Goal: Information Seeking & Learning: Learn about a topic

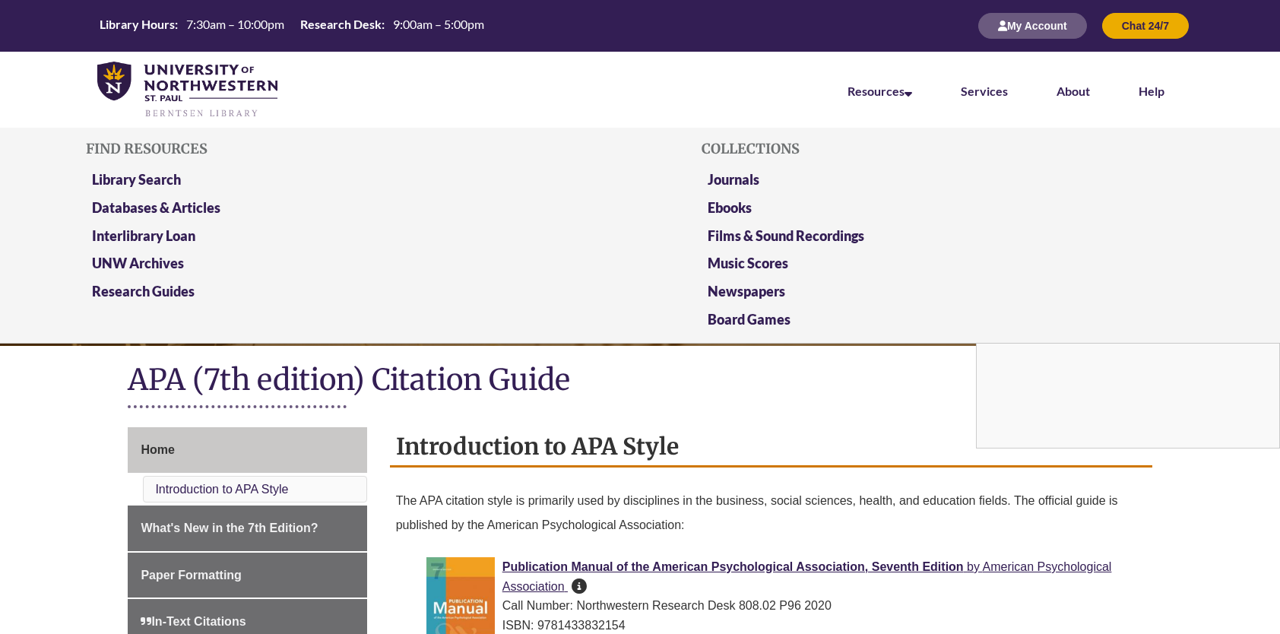
click at [136, 170] on li "Library Search" at bounding box center [332, 183] width 492 height 28
click at [136, 176] on link "Library Search" at bounding box center [136, 180] width 89 height 19
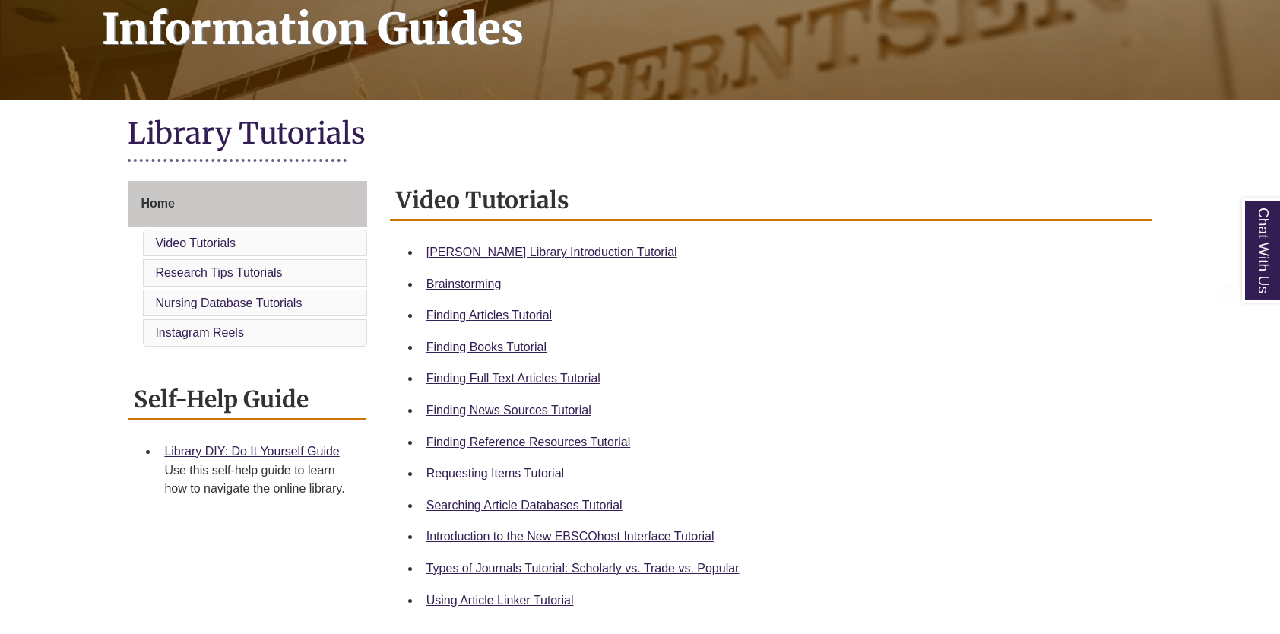
scroll to position [304, 0]
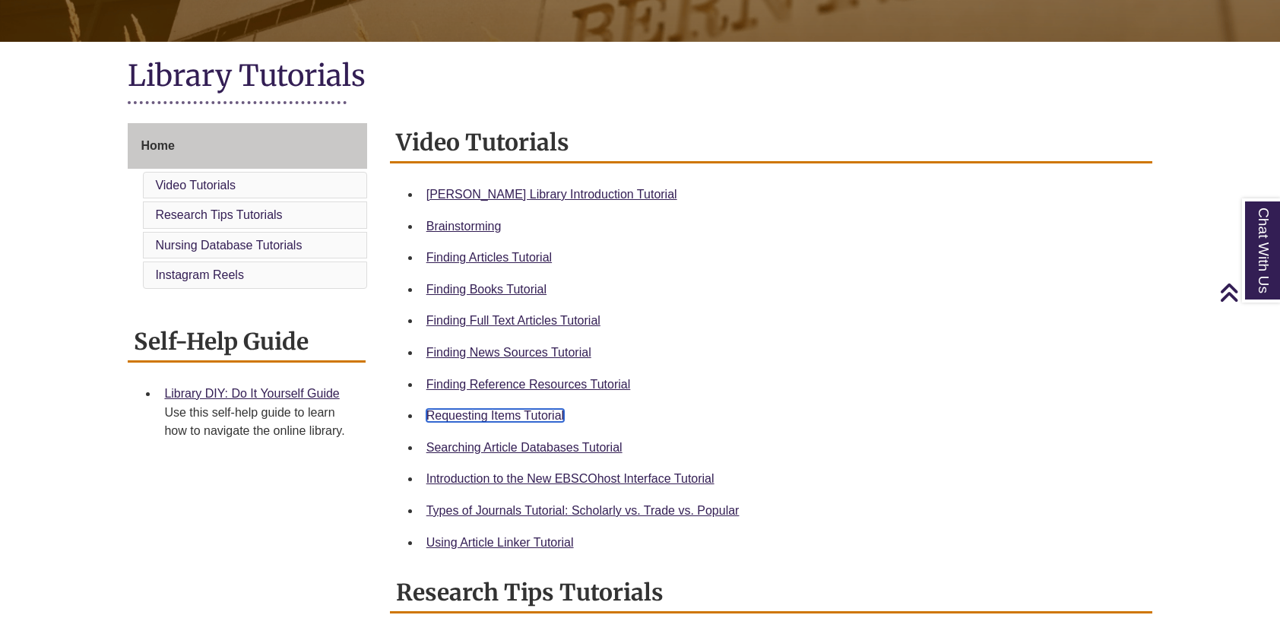
click at [507, 415] on link "Requesting Items Tutorial" at bounding box center [495, 415] width 138 height 13
